Goal: Information Seeking & Learning: Learn about a topic

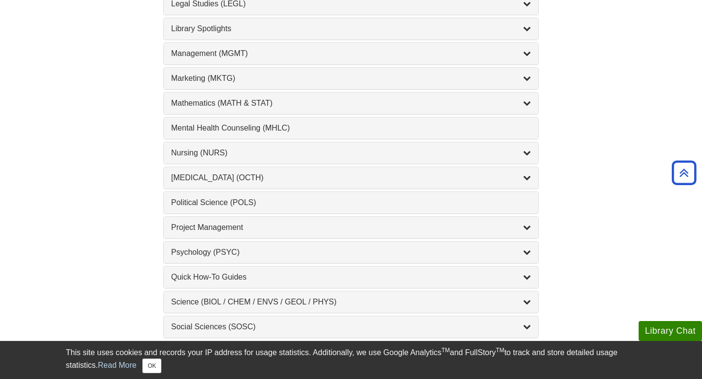
scroll to position [835, 0]
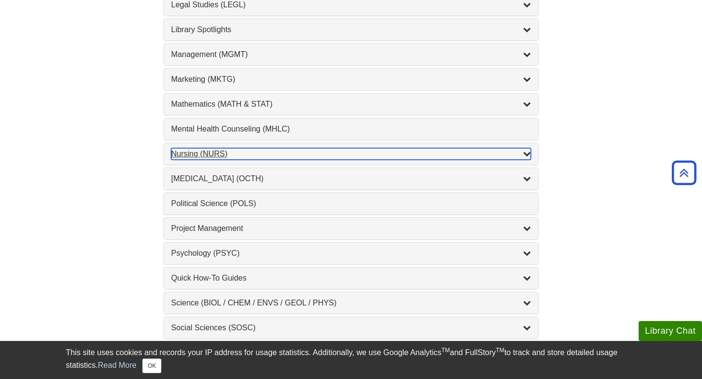
click at [312, 158] on div "Nursing (NURS) , 14 guides" at bounding box center [351, 154] width 360 height 12
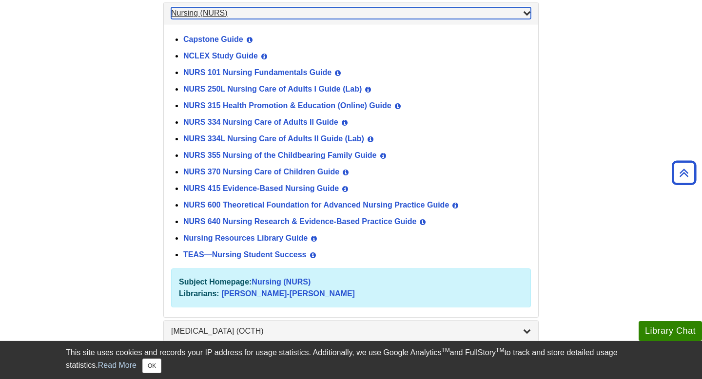
scroll to position [976, 0]
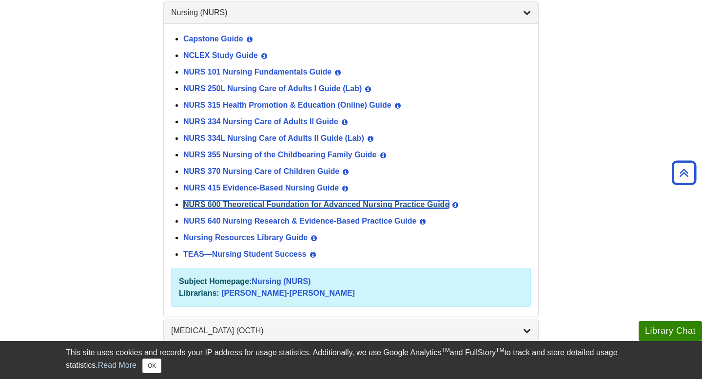
click at [277, 200] on link "NURS 600 Theoretical Foundation for Advanced Nursing Practice Guide" at bounding box center [316, 204] width 266 height 8
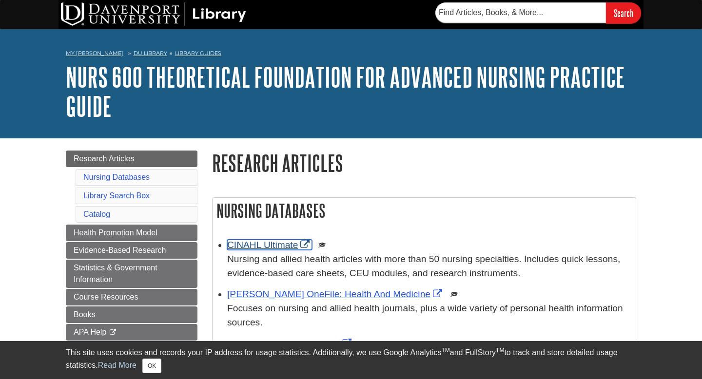
click at [272, 244] on link "CINAHL Ultimate" at bounding box center [269, 245] width 85 height 10
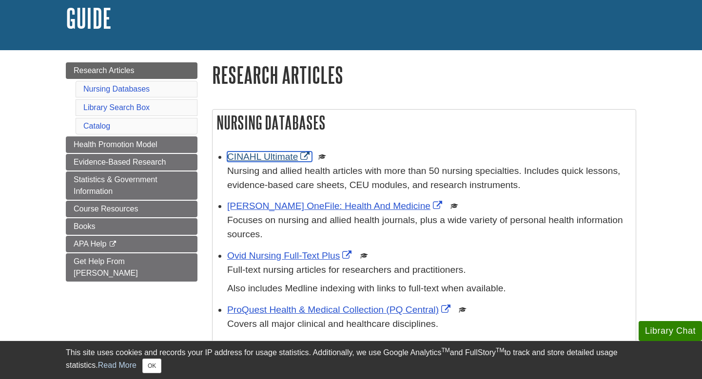
scroll to position [90, 0]
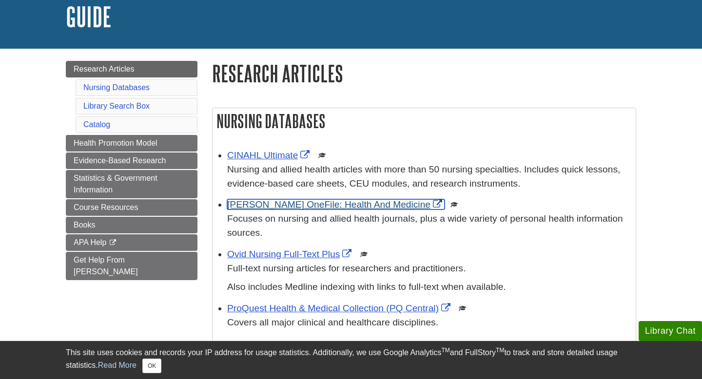
click at [257, 205] on link "[PERSON_NAME] OneFile: Health And Medicine" at bounding box center [335, 204] width 217 height 10
click at [301, 203] on link "[PERSON_NAME] OneFile: Health And Medicine" at bounding box center [335, 204] width 217 height 10
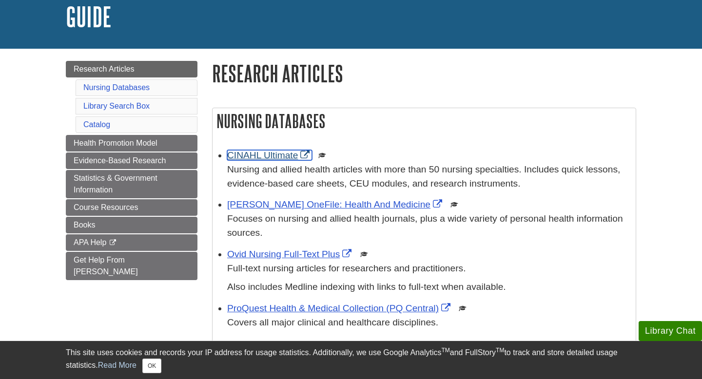
click at [257, 160] on link "CINAHL Ultimate" at bounding box center [269, 155] width 85 height 10
